Goal: Information Seeking & Learning: Find specific fact

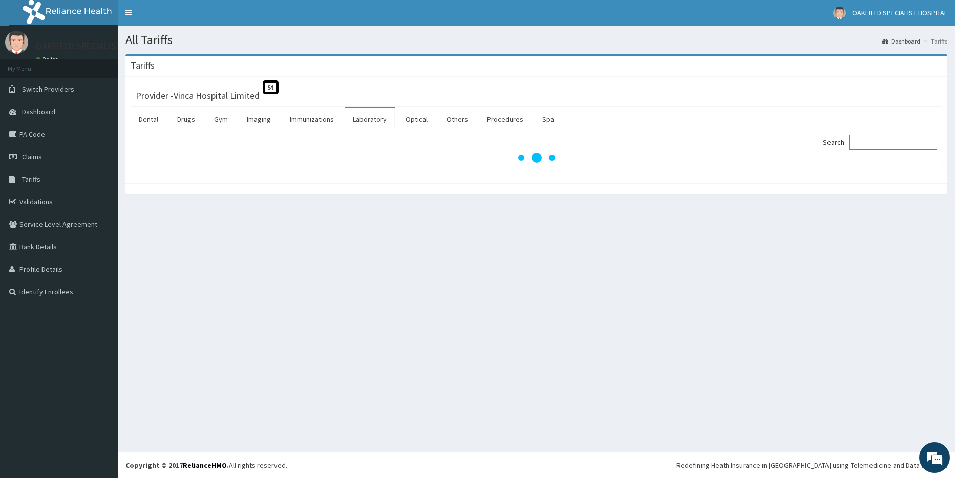
click at [868, 142] on input "Search:" at bounding box center [893, 142] width 88 height 15
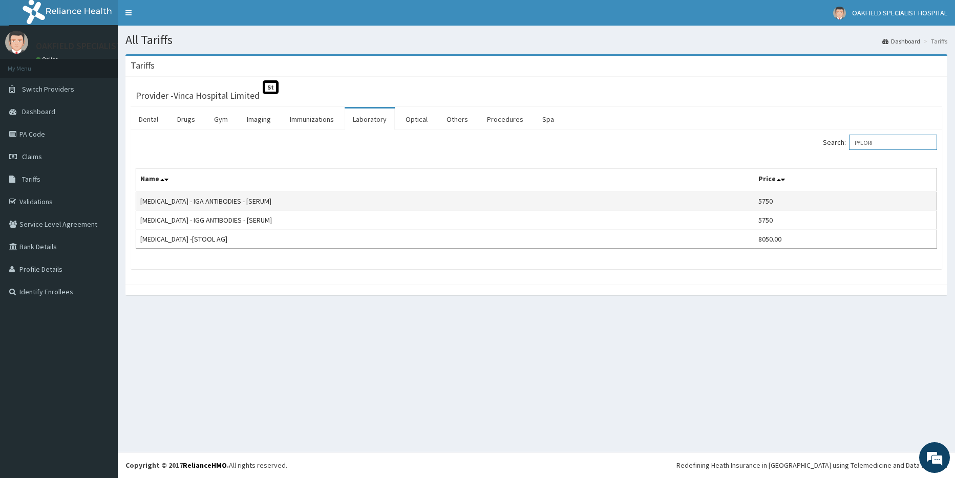
type input "PYLORI"
click at [166, 202] on td "[MEDICAL_DATA] - IGA ANTIBODIES - [SERUM]" at bounding box center [445, 201] width 618 height 19
copy td "[MEDICAL_DATA] - IGA ANTIBODIES - [SERUM]"
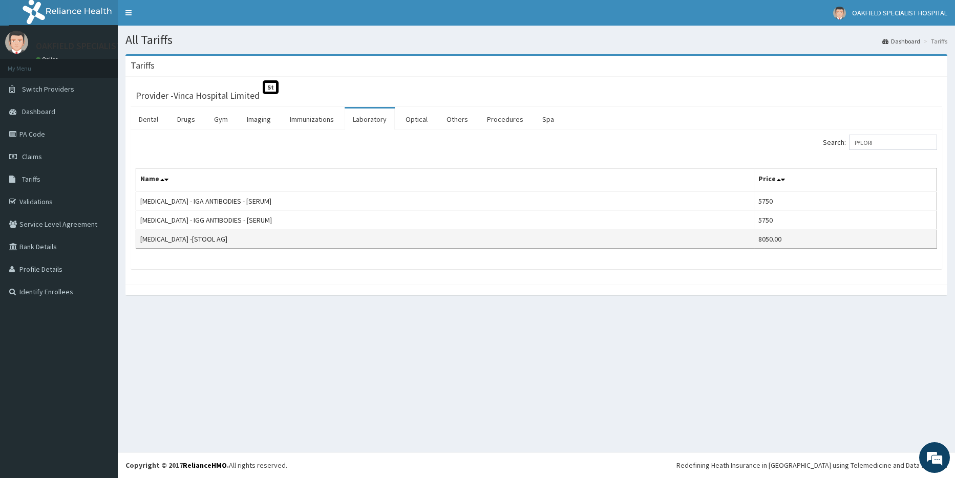
click at [181, 238] on td "[MEDICAL_DATA] -[STOOL AG]" at bounding box center [445, 239] width 618 height 19
copy td "[MEDICAL_DATA] -[STOOL AG]"
